Goal: Task Accomplishment & Management: Complete application form

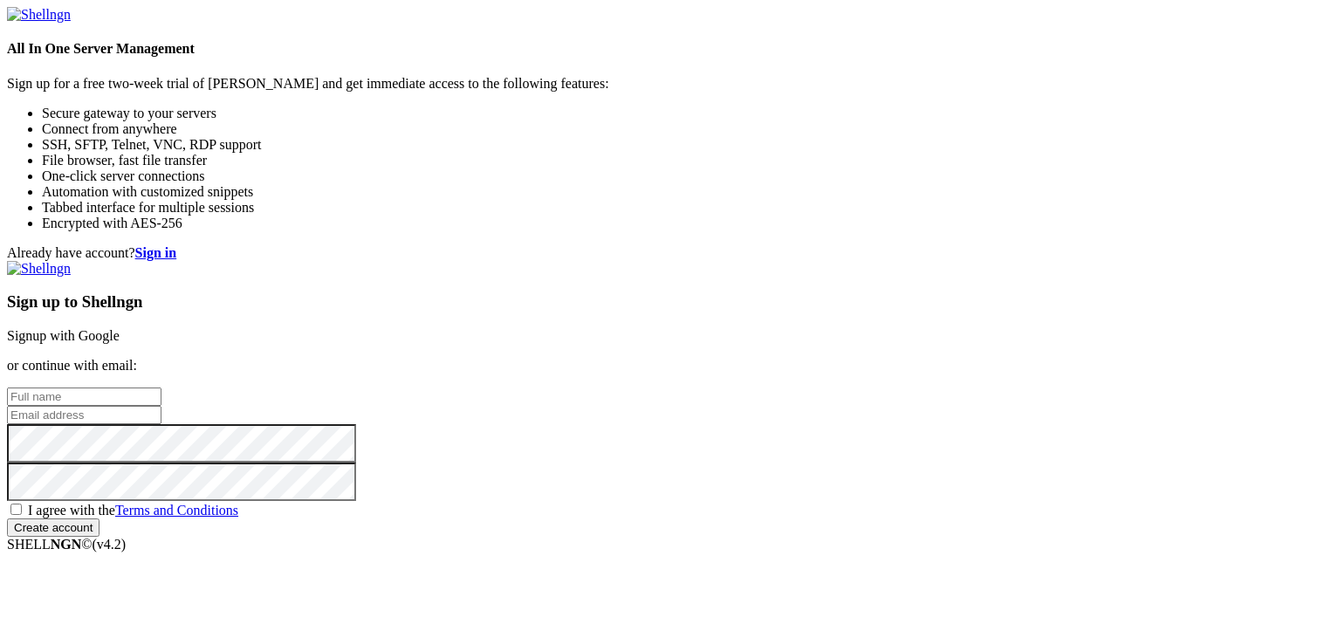
click at [162, 388] on input "text" at bounding box center [84, 397] width 155 height 18
type input "[PERSON_NAME]"
type input "[EMAIL_ADDRESS][DOMAIN_NAME]"
click at [238, 503] on span "I agree with the Terms and Conditions" at bounding box center [133, 510] width 210 height 15
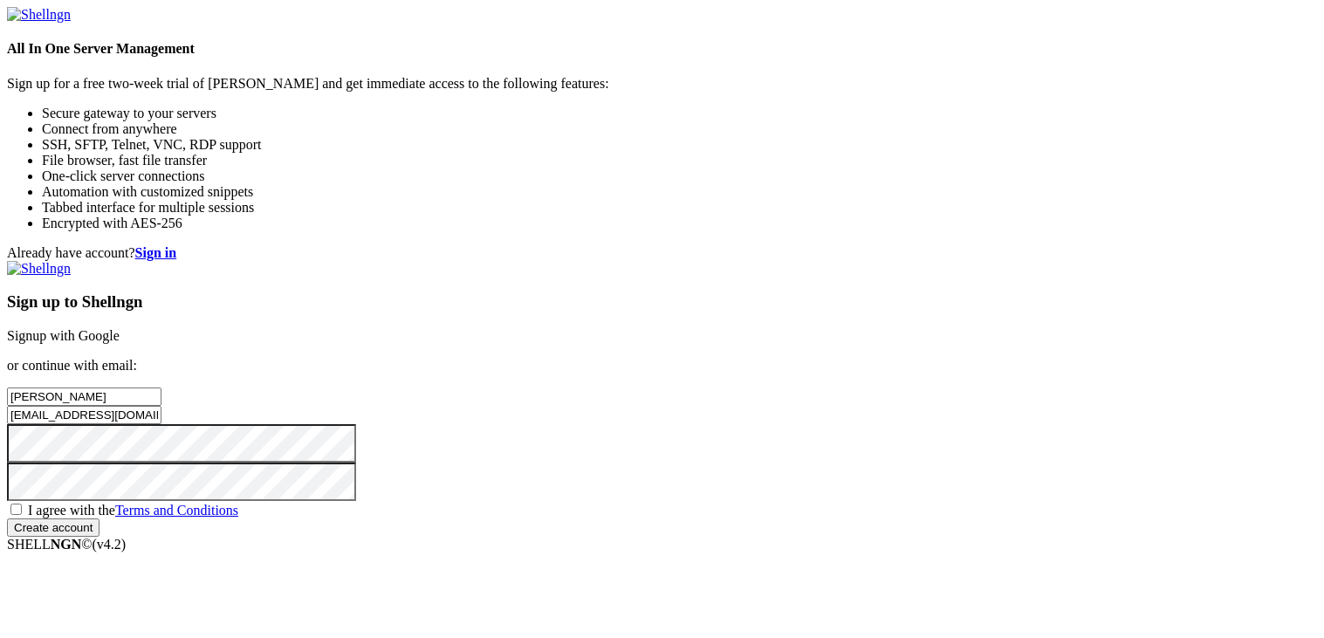
click at [22, 504] on input "I agree with the Terms and Conditions" at bounding box center [15, 509] width 11 height 11
checkbox input "true"
click at [100, 533] on input "Create account" at bounding box center [53, 528] width 93 height 18
